Goal: Information Seeking & Learning: Check status

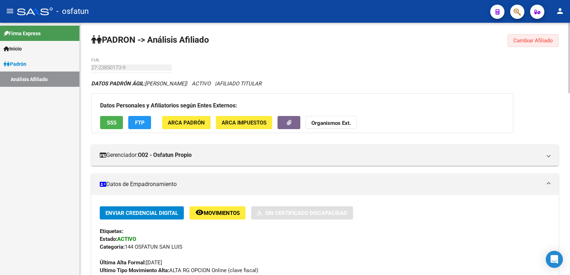
click at [532, 37] on button "Cambiar Afiliado" at bounding box center [532, 40] width 51 height 13
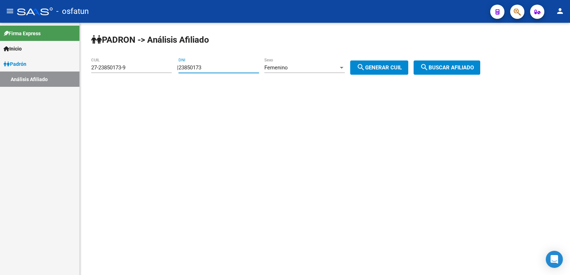
drag, startPoint x: 261, startPoint y: 69, endPoint x: 291, endPoint y: 73, distance: 30.1
click at [153, 71] on app-analisis-afiliado "PADRON -> Análisis Afiliado 27-23850173-9 CUIL | 23850173 DNI Femenino Sexo sea…" at bounding box center [288, 67] width 394 height 6
paste input "38749866"
type input "38749866"
drag, startPoint x: 376, startPoint y: 69, endPoint x: 444, endPoint y: 68, distance: 67.7
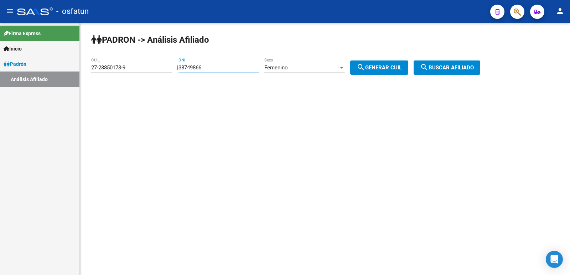
click at [379, 68] on span "search Generar CUIL" at bounding box center [378, 67] width 45 height 6
type input "23-38749866-4"
click at [464, 68] on span "search Buscar afiliado" at bounding box center [447, 67] width 54 height 6
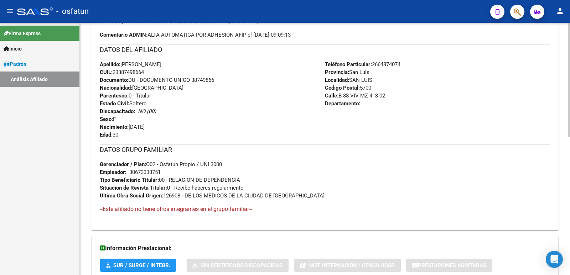
scroll to position [309, 0]
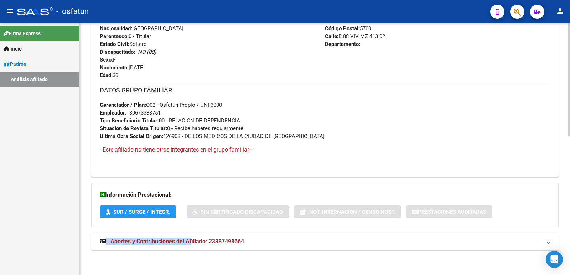
click at [192, 233] on div "DATOS PADRÓN ÁGIL: [PERSON_NAME] | ACTIVO | AFILIADO TITULAR Datos Personales y…" at bounding box center [324, 14] width 467 height 487
click at [191, 237] on mat-expansion-panel-header "Aportes y Contribuciones del Afiliado: 23387498664" at bounding box center [324, 241] width 467 height 17
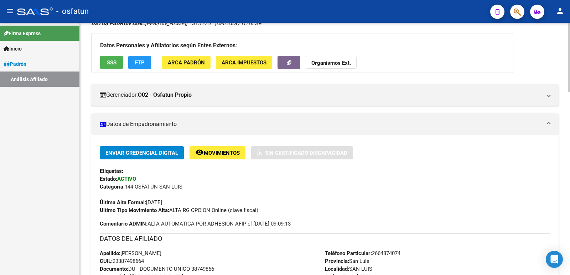
scroll to position [0, 0]
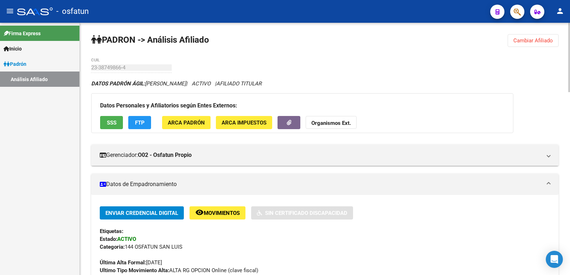
click at [118, 72] on div "23-38749866-4 CUIL" at bounding box center [131, 65] width 80 height 15
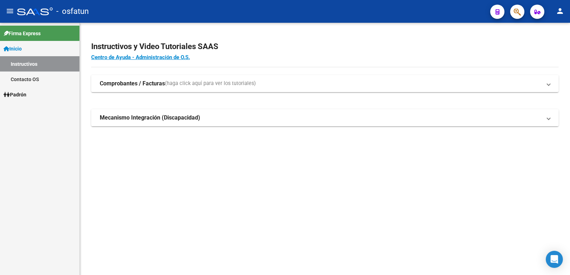
click at [36, 96] on link "Padrón" at bounding box center [39, 94] width 79 height 15
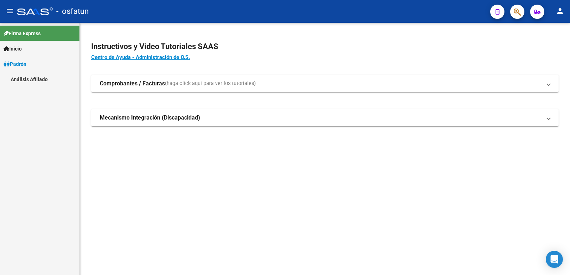
click at [51, 111] on div "Firma Express Inicio Instructivos Contacto OS Padrón Análisis Afiliado" at bounding box center [39, 149] width 79 height 252
click at [44, 81] on link "Análisis Afiliado" at bounding box center [39, 79] width 79 height 15
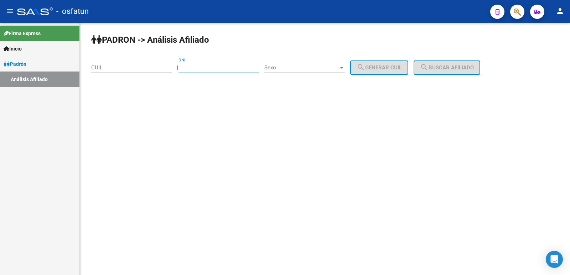
click at [228, 71] on input "DNI" at bounding box center [218, 67] width 80 height 6
paste input "24779859"
type input "24779859"
click at [293, 69] on span "Sexo" at bounding box center [301, 67] width 74 height 6
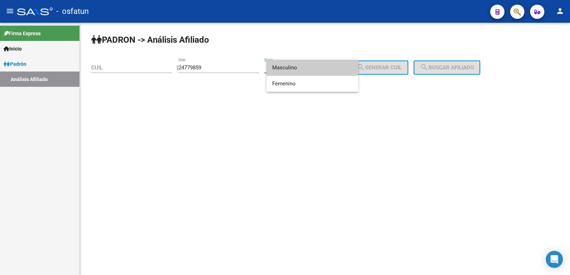
click at [292, 71] on span "Masculino" at bounding box center [312, 68] width 80 height 16
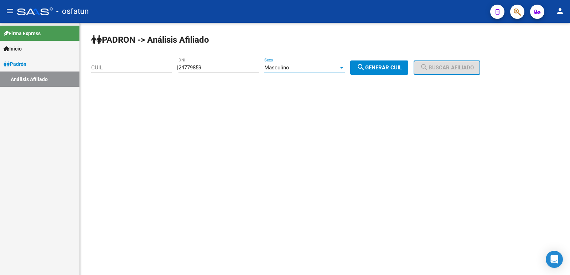
drag, startPoint x: 352, startPoint y: 70, endPoint x: 366, endPoint y: 69, distance: 13.5
click at [356, 70] on div "| 24779859 DNI Masculino Sexo search Generar CUIL" at bounding box center [295, 67] width 236 height 6
click at [378, 69] on span "search Generar CUIL" at bounding box center [378, 67] width 45 height 6
type input "20-24779859-6"
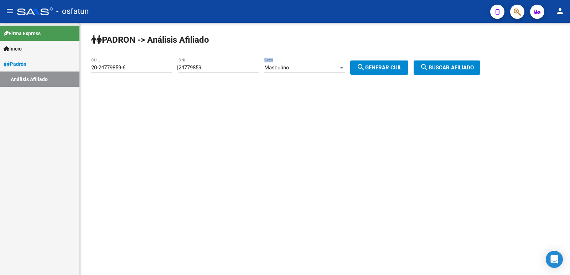
click at [454, 65] on span "search Buscar afiliado" at bounding box center [447, 67] width 54 height 6
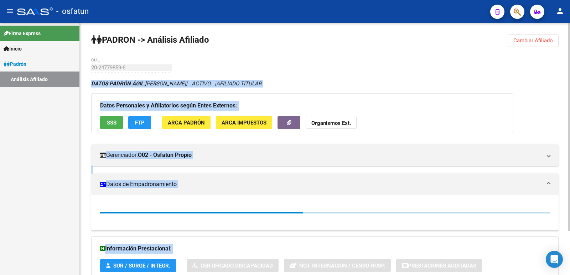
scroll to position [54, 0]
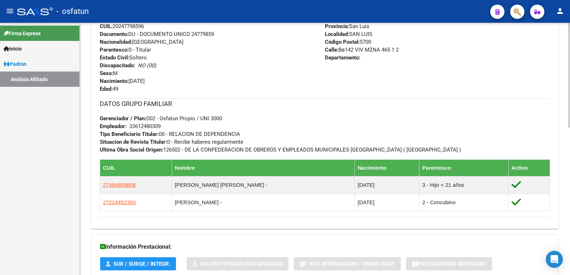
scroll to position [355, 0]
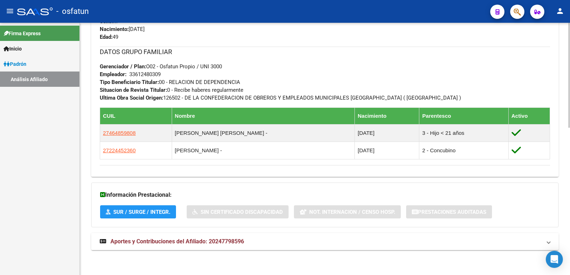
click at [188, 242] on span "Aportes y Contribuciones del Afiliado: 20247798596" at bounding box center [177, 241] width 134 height 7
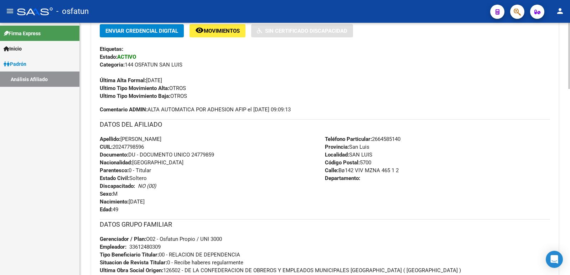
scroll to position [0, 0]
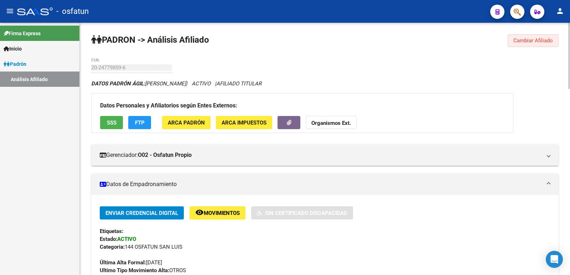
click at [526, 41] on span "Cambiar Afiliado" at bounding box center [533, 40] width 40 height 6
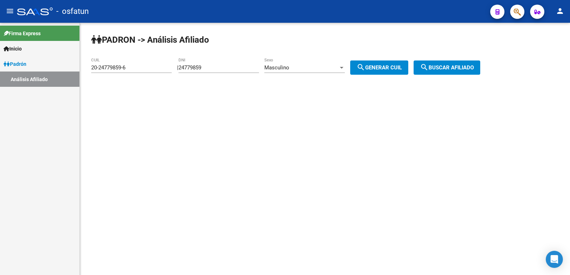
drag, startPoint x: 223, startPoint y: 61, endPoint x: 217, endPoint y: 63, distance: 6.2
click at [217, 63] on div "24779859 DNI" at bounding box center [218, 65] width 80 height 15
drag, startPoint x: 221, startPoint y: 67, endPoint x: 124, endPoint y: 81, distance: 98.5
click at [124, 81] on div "PADRON -> Análisis Afiliado 20-24779859-6 CUIL | 24779859 DNI Masculino Sexo se…" at bounding box center [325, 60] width 490 height 75
paste input "2513404"
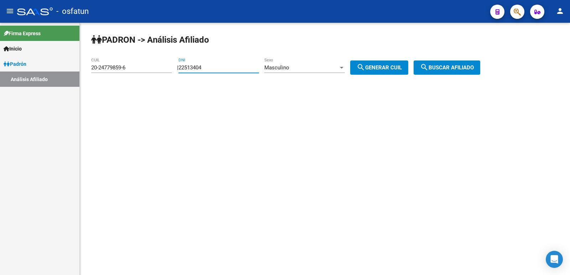
type input "22513404"
click at [387, 67] on span "search Generar CUIL" at bounding box center [378, 67] width 45 height 6
type input "23-22513404-9"
click at [441, 74] on button "search Buscar afiliado" at bounding box center [446, 68] width 67 height 14
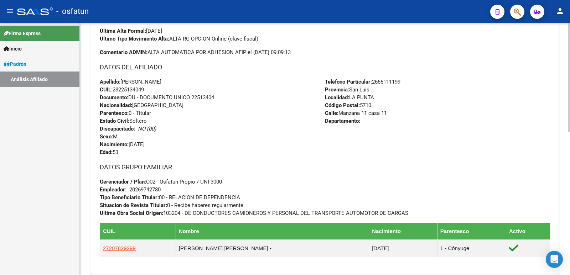
scroll to position [330, 0]
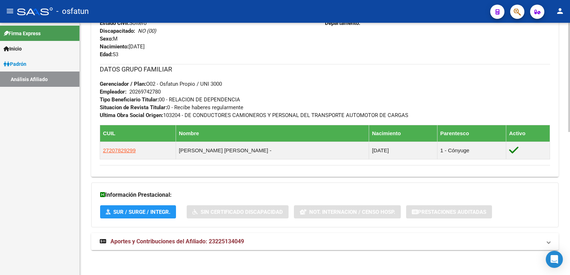
click at [242, 242] on span "Aportes y Contribuciones del Afiliado: 23225134049" at bounding box center [177, 241] width 134 height 7
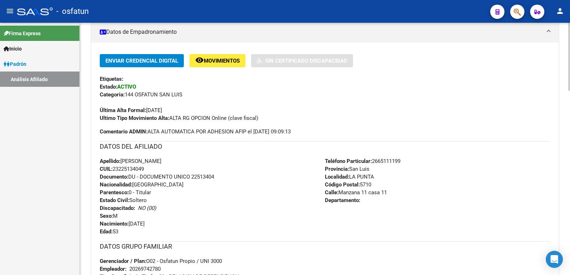
scroll to position [0, 0]
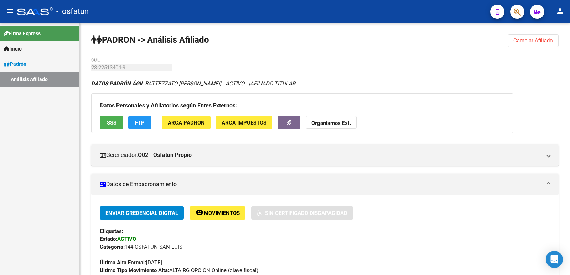
drag, startPoint x: 229, startPoint y: 77, endPoint x: 305, endPoint y: 2, distance: 106.8
click at [523, 38] on span "Cambiar Afiliado" at bounding box center [533, 40] width 40 height 6
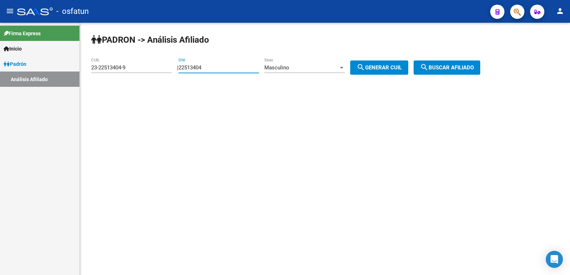
drag, startPoint x: 235, startPoint y: 66, endPoint x: 135, endPoint y: 79, distance: 100.5
click at [135, 71] on app-analisis-afiliado "PADRON -> Análisis Afiliado 23-22513404-9 CUIL | 22513404 DNI Masculino Sexo se…" at bounding box center [288, 67] width 394 height 6
paste input "37749782"
type input "37749782"
click at [365, 68] on mat-icon "search" at bounding box center [360, 67] width 9 height 9
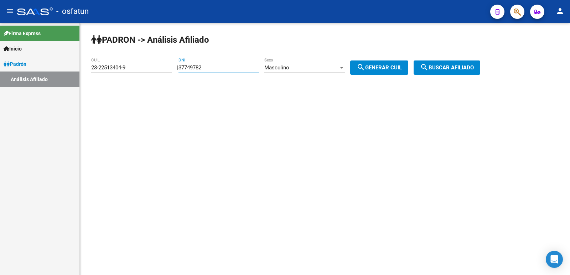
type input "20-37749782-2"
click at [453, 68] on span "search Buscar afiliado" at bounding box center [447, 67] width 54 height 6
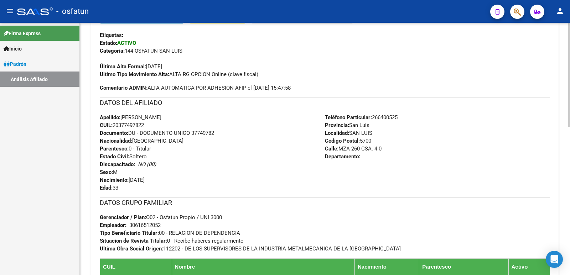
scroll to position [365, 0]
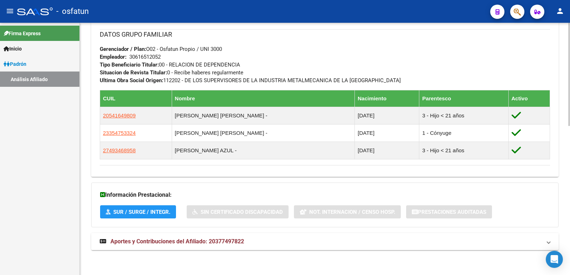
click at [214, 235] on mat-expansion-panel-header "Aportes y Contribuciones del Afiliado: 20377497822" at bounding box center [324, 241] width 467 height 17
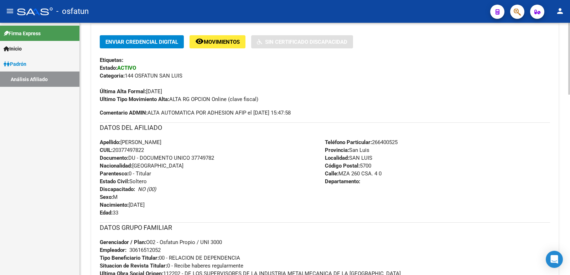
scroll to position [0, 0]
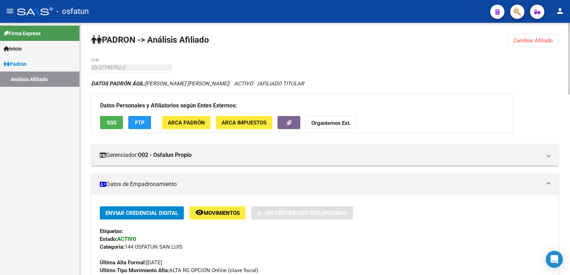
click at [513, 44] on button "Cambiar Afiliado" at bounding box center [532, 40] width 51 height 13
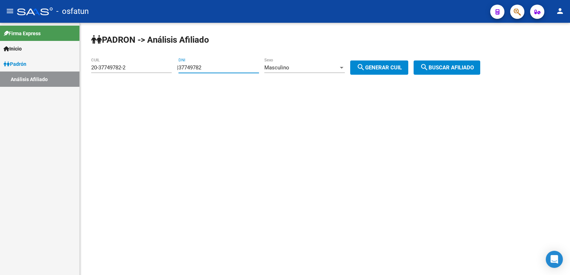
drag, startPoint x: 238, startPoint y: 67, endPoint x: 156, endPoint y: 78, distance: 82.3
click at [156, 71] on app-analisis-afiliado "PADRON -> Análisis Afiliado 20-37749782-2 CUIL | 37749782 DNI Masculino Sexo se…" at bounding box center [288, 67] width 394 height 6
paste input "8517360"
type input "38517360"
drag, startPoint x: 385, startPoint y: 67, endPoint x: 417, endPoint y: 74, distance: 32.1
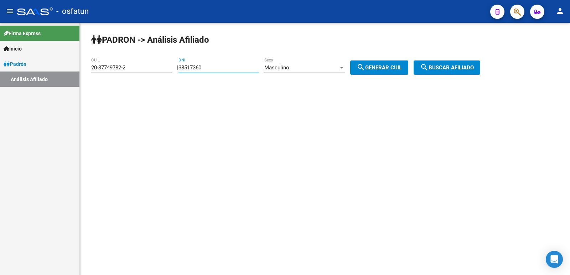
click at [387, 67] on span "search Generar CUIL" at bounding box center [378, 67] width 45 height 6
type input "20-38517360-2"
click at [470, 66] on span "search Buscar afiliado" at bounding box center [447, 67] width 54 height 6
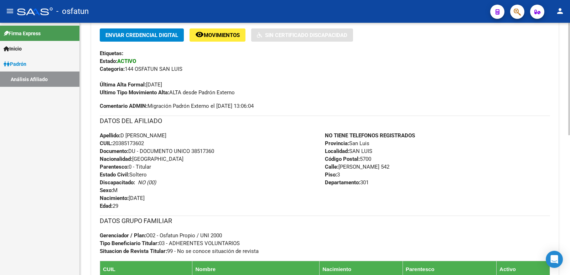
scroll to position [314, 0]
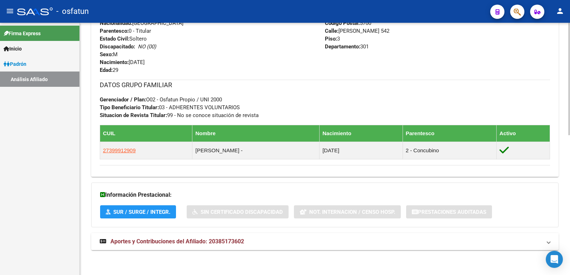
click at [238, 237] on mat-expansion-panel-header "Aportes y Contribuciones del Afiliado: 20385173602" at bounding box center [324, 241] width 467 height 17
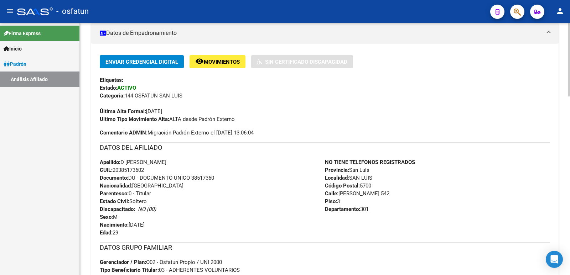
scroll to position [0, 0]
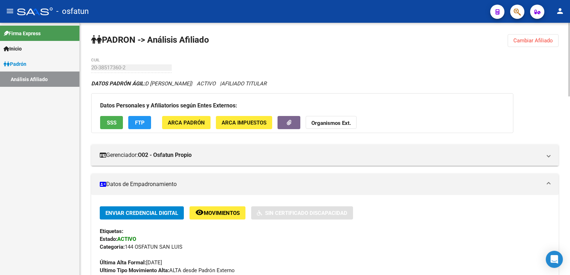
click at [509, 37] on button "Cambiar Afiliado" at bounding box center [532, 40] width 51 height 13
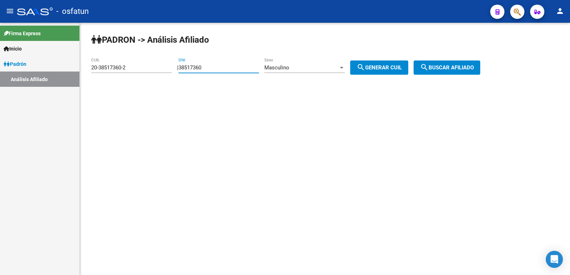
drag, startPoint x: 231, startPoint y: 66, endPoint x: 181, endPoint y: 73, distance: 50.7
click at [181, 73] on div "PADRON -> Análisis Afiliado 20-38517360-2 CUIL | 38517360 DNI Masculino Sexo se…" at bounding box center [325, 60] width 490 height 75
paste input "7547937"
type input "37547937"
click at [314, 67] on div "Masculino" at bounding box center [301, 67] width 74 height 6
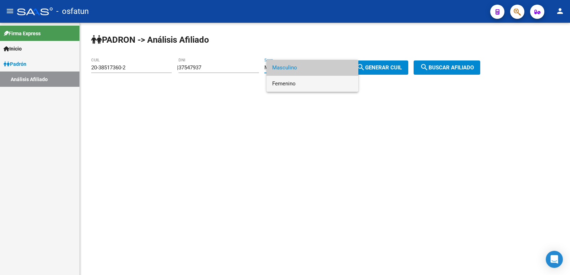
drag, startPoint x: 301, startPoint y: 83, endPoint x: 412, endPoint y: 70, distance: 111.9
click at [308, 81] on span "Femenino" at bounding box center [312, 84] width 80 height 16
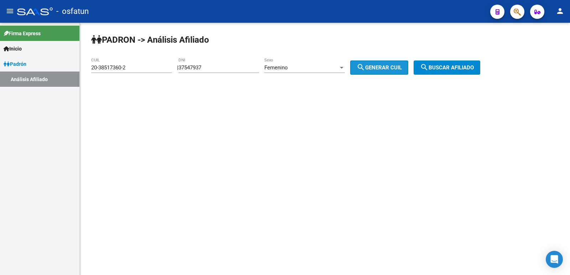
drag, startPoint x: 414, startPoint y: 69, endPoint x: 443, endPoint y: 68, distance: 29.2
click at [408, 68] on button "search Generar CUIL" at bounding box center [379, 68] width 58 height 14
type input "27-37547937-6"
click at [447, 68] on span "search Buscar afiliado" at bounding box center [447, 67] width 54 height 6
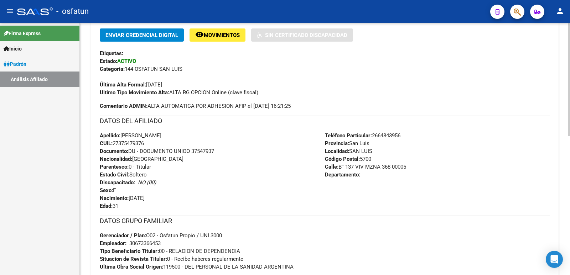
scroll to position [309, 0]
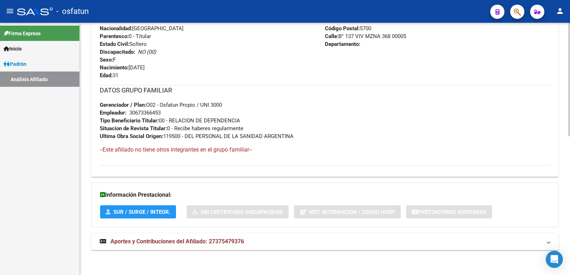
click at [183, 242] on span "Aportes y Contribuciones del Afiliado: 27375479376" at bounding box center [177, 241] width 134 height 7
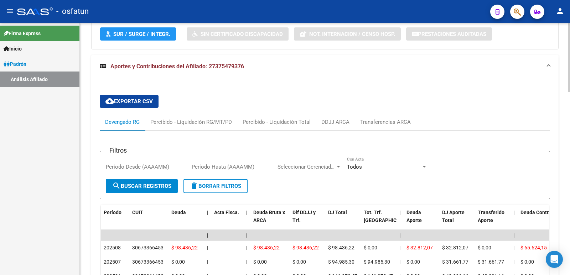
scroll to position [594, 0]
